Goal: Task Accomplishment & Management: Complete application form

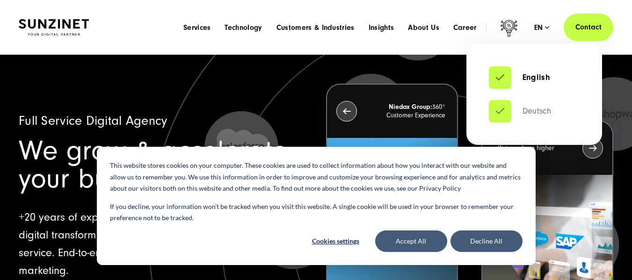
click at [522, 110] on link "Deutsch" at bounding box center [520, 111] width 62 height 9
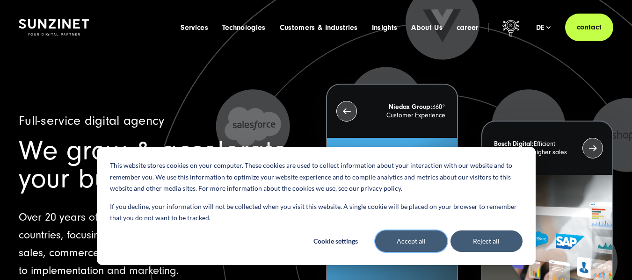
click at [411, 244] on font "Accept all" at bounding box center [411, 242] width 29 height 12
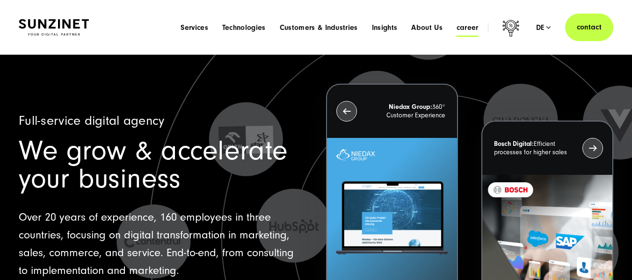
click at [471, 28] on font "career" at bounding box center [467, 27] width 22 height 8
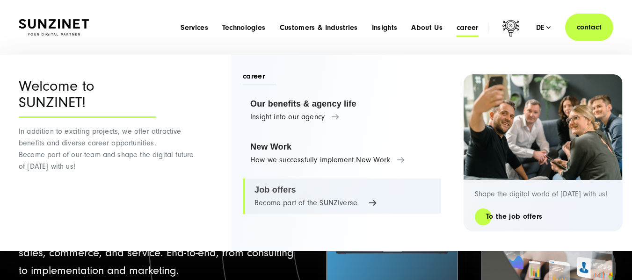
click at [275, 193] on link "Job offers Become part of the SUNZIverse" at bounding box center [342, 197] width 198 height 36
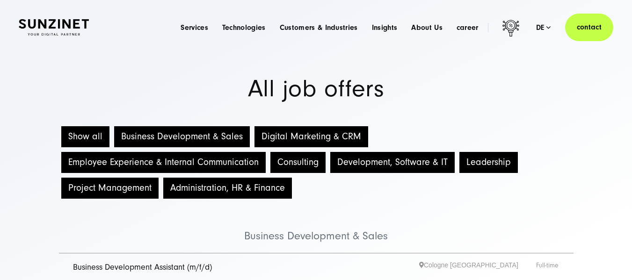
click at [337, 160] on font "Development, Software & IT" at bounding box center [392, 162] width 110 height 10
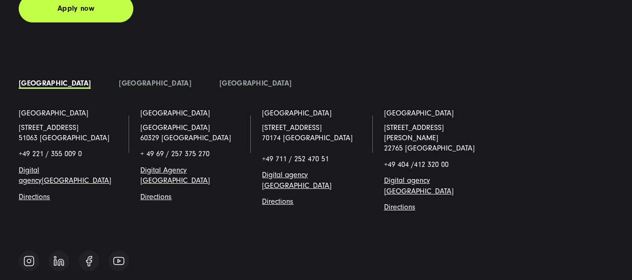
scroll to position [1807, 0]
